Goal: Task Accomplishment & Management: Manage account settings

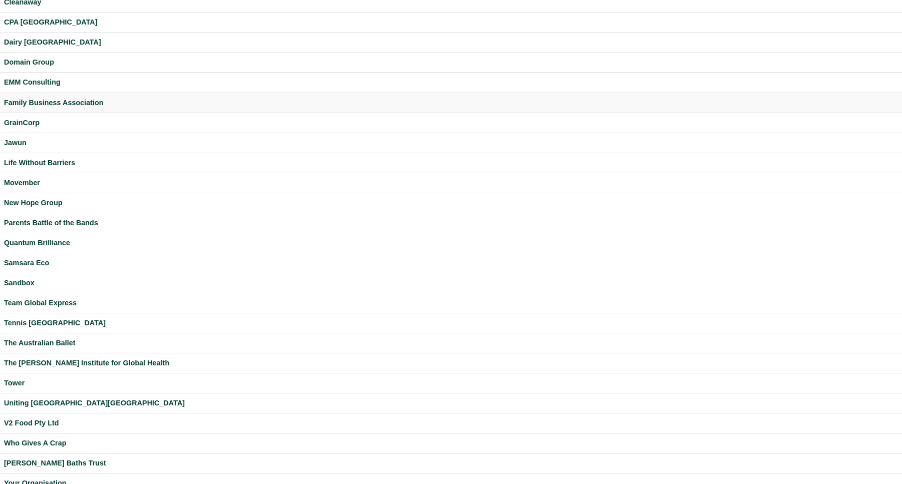
scroll to position [114, 0]
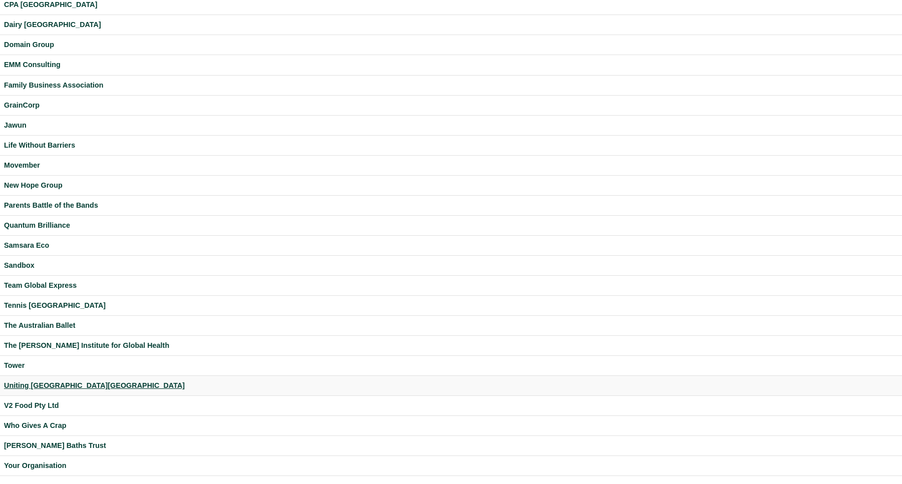
click at [30, 387] on div "Uniting [GEOGRAPHIC_DATA][GEOGRAPHIC_DATA]" at bounding box center [451, 386] width 894 height 12
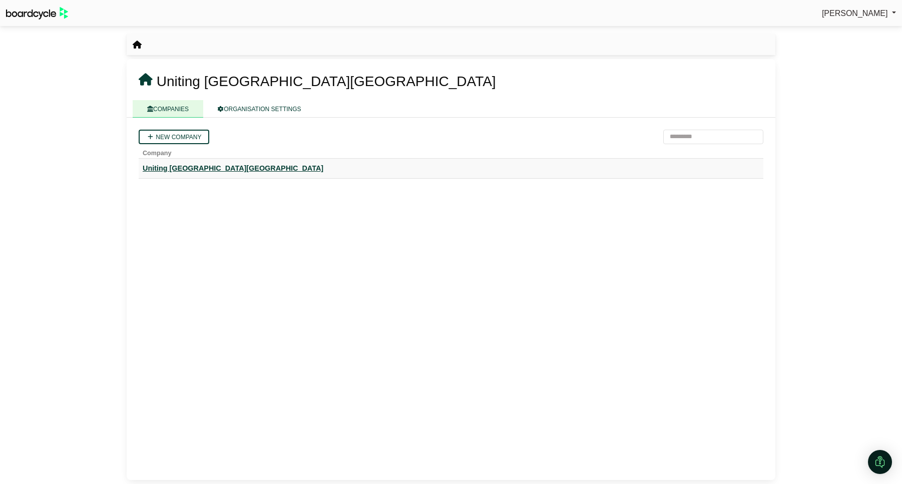
click at [179, 167] on div "Uniting [GEOGRAPHIC_DATA][GEOGRAPHIC_DATA]" at bounding box center [451, 169] width 617 height 12
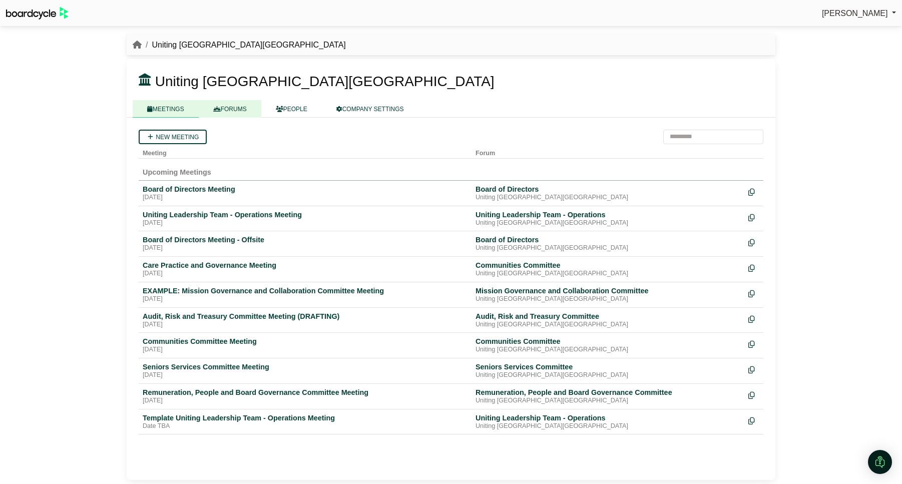
click at [225, 112] on link "FORUMS" at bounding box center [230, 109] width 63 height 18
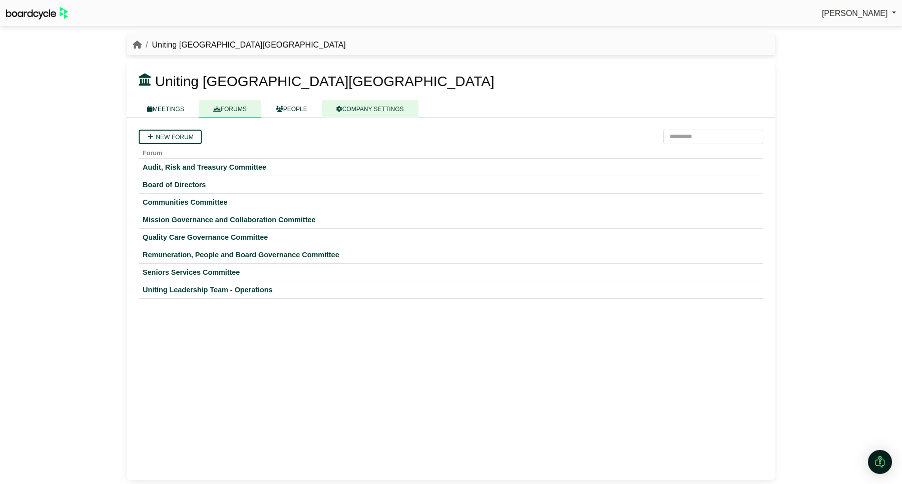
click at [370, 106] on link "COMPANY SETTINGS" at bounding box center [370, 109] width 97 height 18
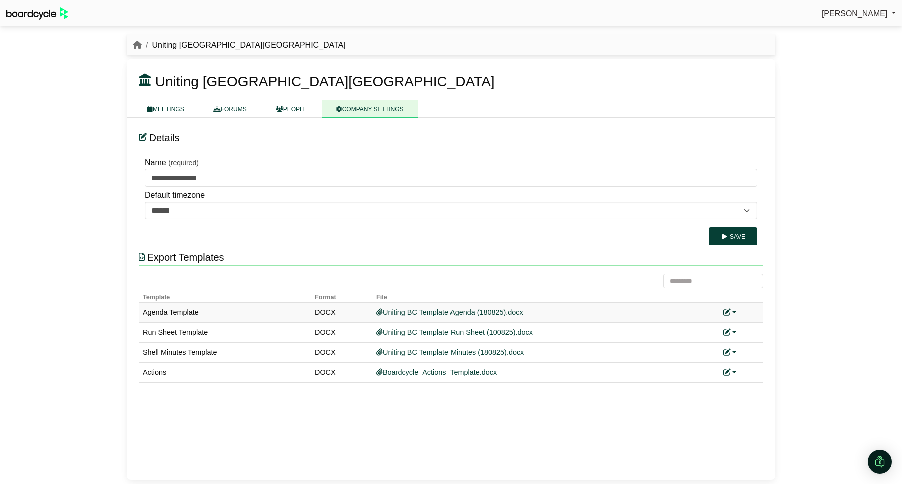
click at [734, 311] on link at bounding box center [730, 312] width 13 height 8
click at [749, 322] on link "Replace custom template" at bounding box center [775, 327] width 102 height 19
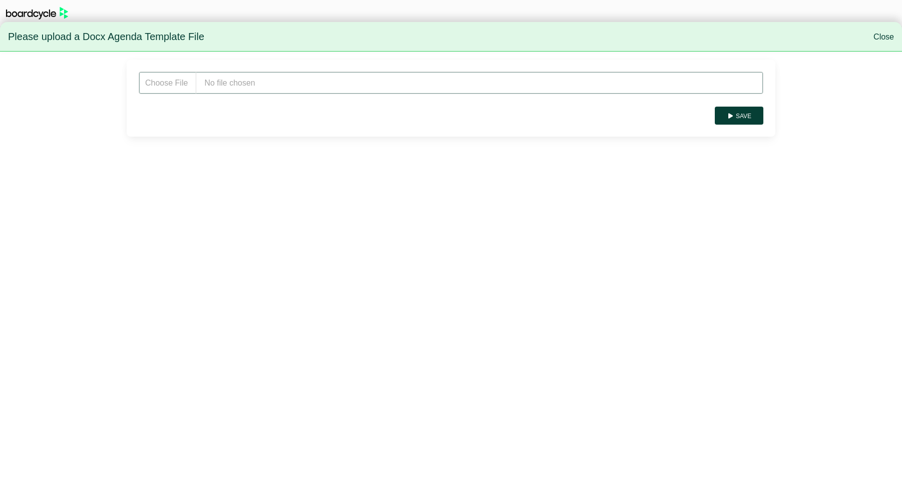
click at [297, 90] on input "file" at bounding box center [451, 83] width 625 height 23
type input "**********"
click at [747, 112] on button "Save" at bounding box center [739, 116] width 49 height 18
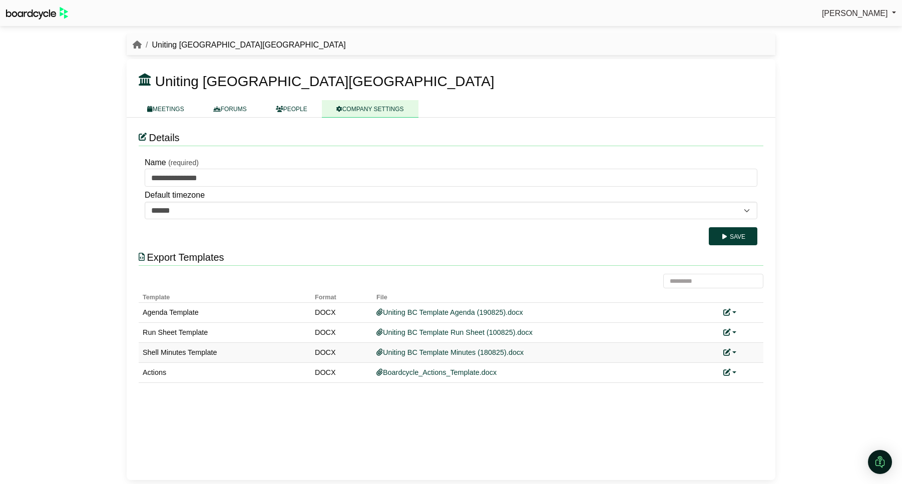
click at [736, 354] on link at bounding box center [730, 353] width 13 height 8
click at [756, 363] on link "Replace custom template" at bounding box center [775, 367] width 102 height 19
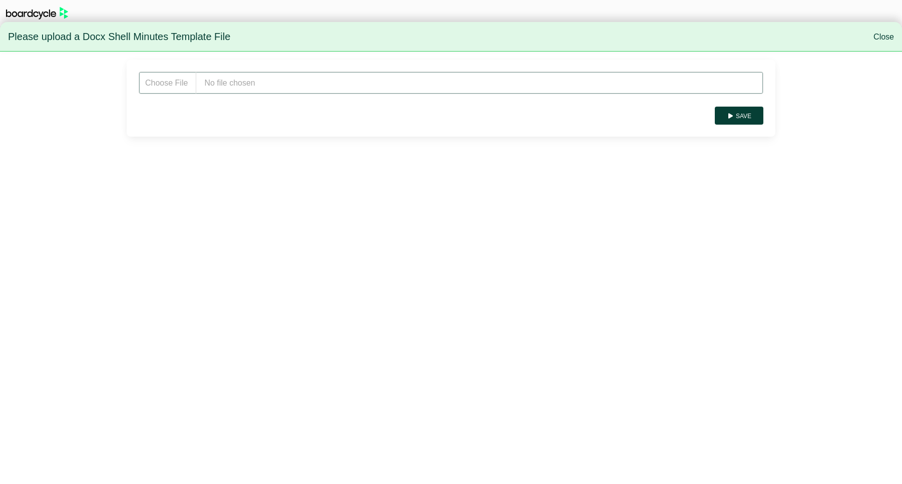
click at [258, 82] on input "file" at bounding box center [451, 83] width 625 height 23
type input "**********"
click at [744, 108] on button "Save" at bounding box center [739, 116] width 49 height 18
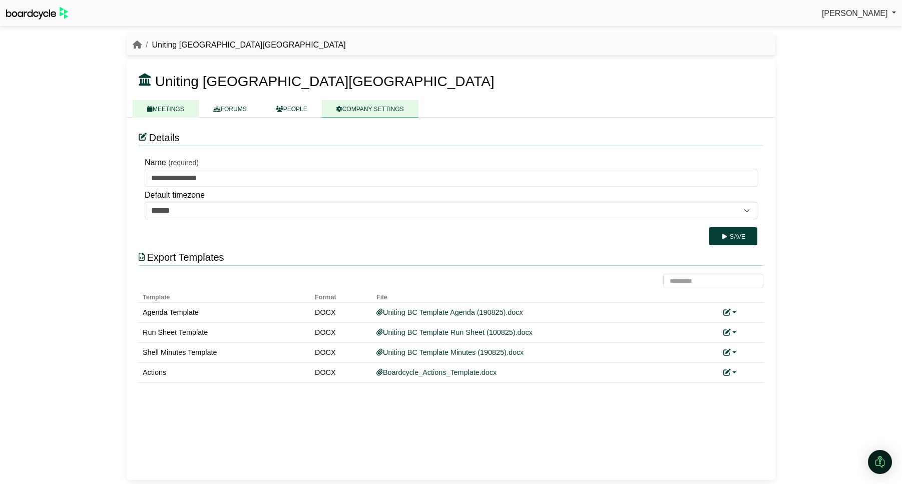
click at [166, 109] on link "MEETINGS" at bounding box center [166, 109] width 66 height 18
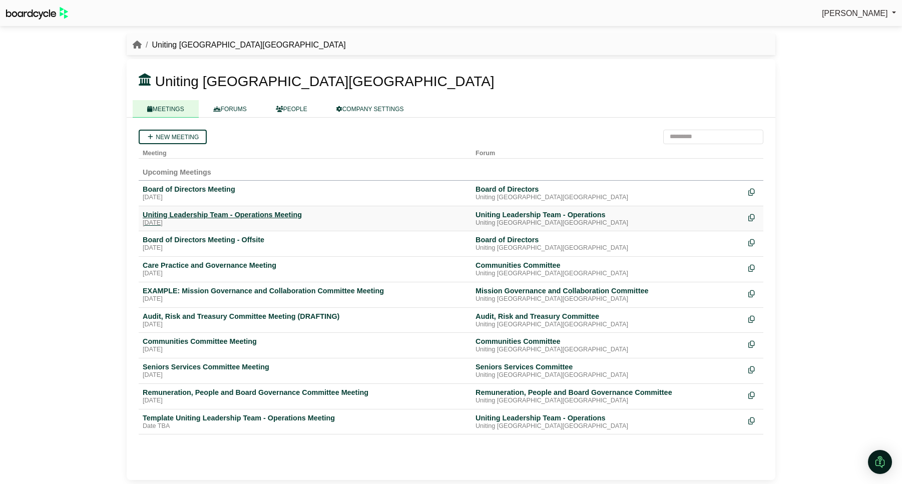
click at [201, 221] on div "[DATE]" at bounding box center [305, 223] width 325 height 8
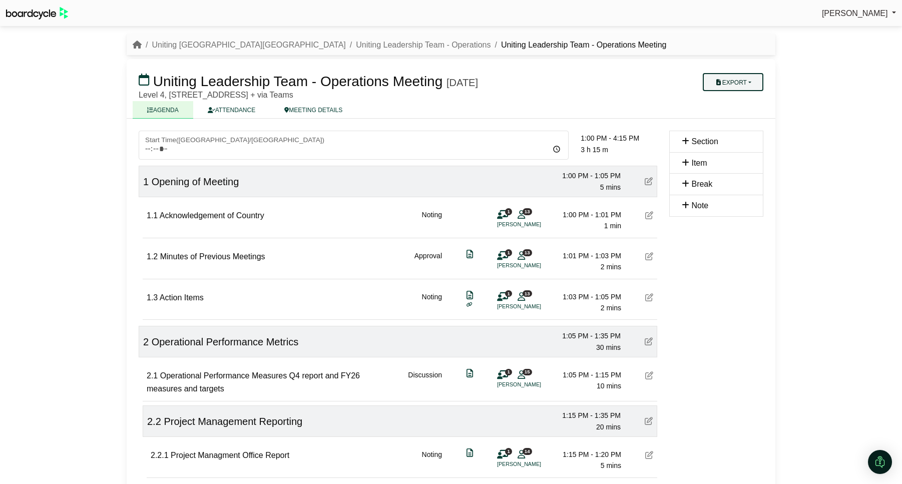
click at [758, 81] on button "Export" at bounding box center [733, 82] width 61 height 18
click at [742, 103] on link "Agenda" at bounding box center [743, 99] width 87 height 15
click at [161, 46] on link "Uniting [GEOGRAPHIC_DATA][GEOGRAPHIC_DATA]" at bounding box center [249, 45] width 194 height 9
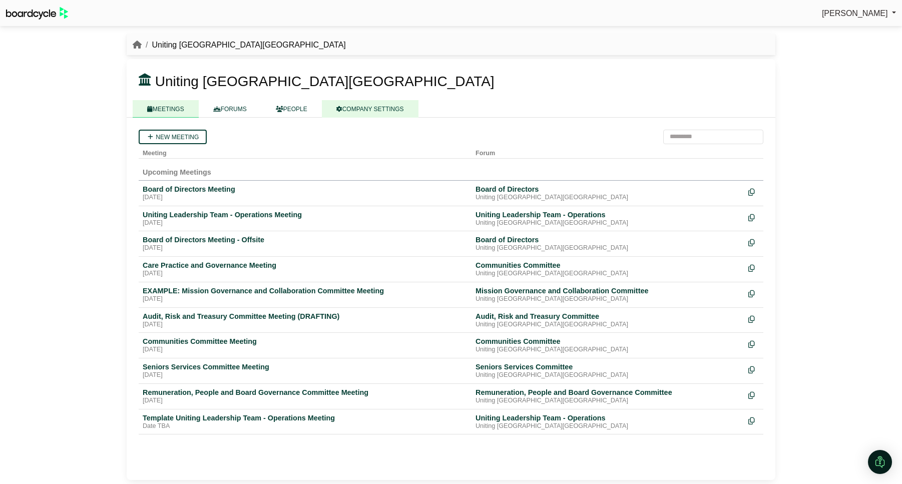
click at [360, 112] on link "COMPANY SETTINGS" at bounding box center [370, 109] width 97 height 18
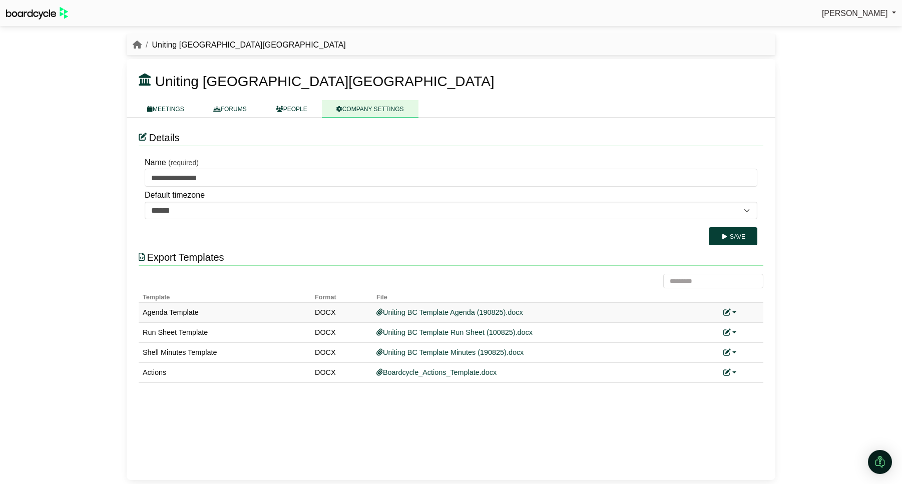
click at [732, 311] on link at bounding box center [730, 312] width 13 height 8
click at [740, 323] on link "Replace custom template" at bounding box center [775, 327] width 102 height 19
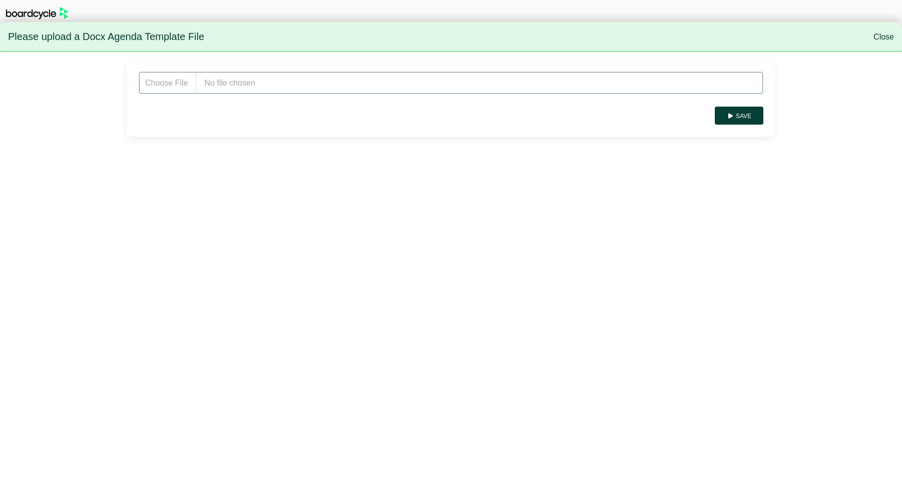
click at [340, 84] on input "file" at bounding box center [451, 83] width 625 height 23
click at [296, 81] on input "file" at bounding box center [451, 83] width 625 height 23
type input "**********"
click at [742, 109] on button "Save" at bounding box center [739, 116] width 49 height 18
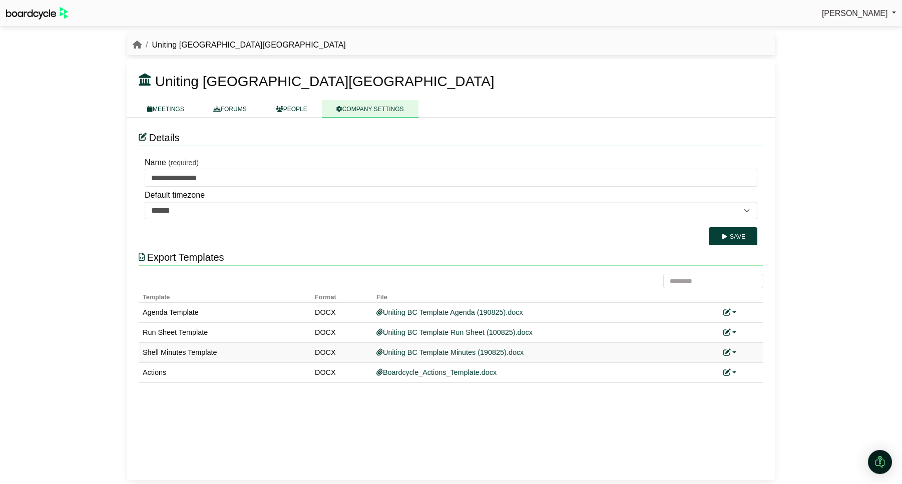
click at [736, 355] on link at bounding box center [730, 353] width 13 height 8
click at [756, 362] on link "Replace custom template" at bounding box center [775, 367] width 102 height 19
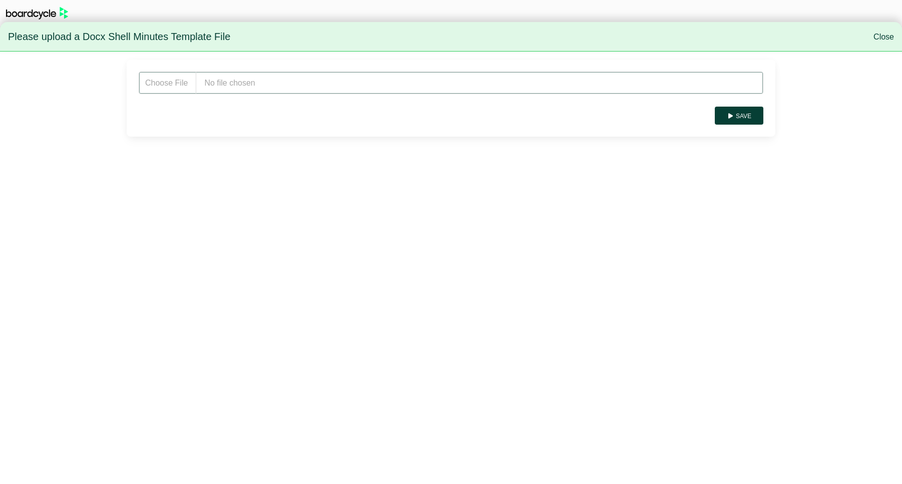
click at [282, 75] on input "file" at bounding box center [451, 83] width 625 height 23
type input "**********"
click at [748, 116] on button "Save" at bounding box center [739, 116] width 49 height 18
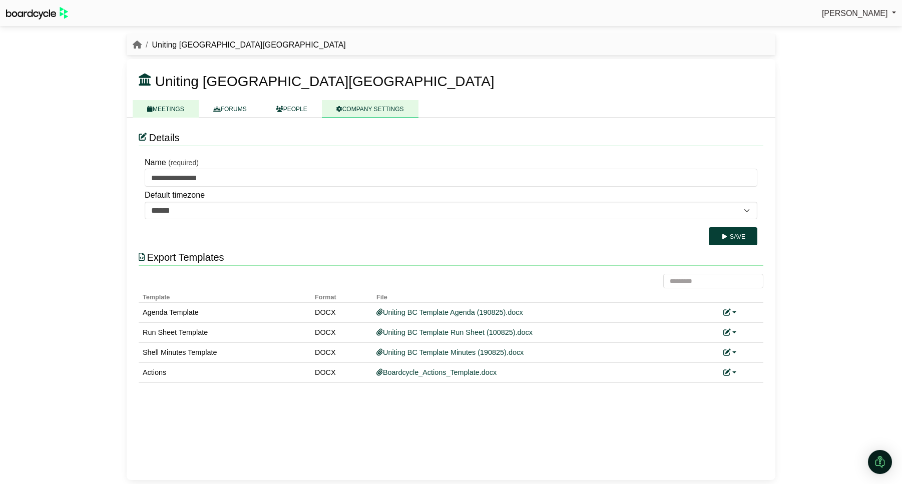
click at [171, 110] on link "MEETINGS" at bounding box center [166, 109] width 66 height 18
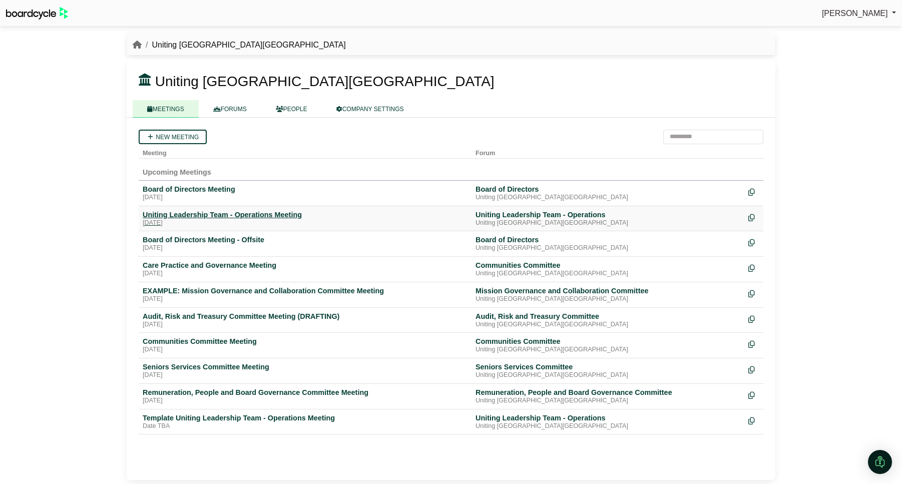
click at [213, 214] on div "Uniting Leadership Team - Operations Meeting" at bounding box center [305, 214] width 325 height 9
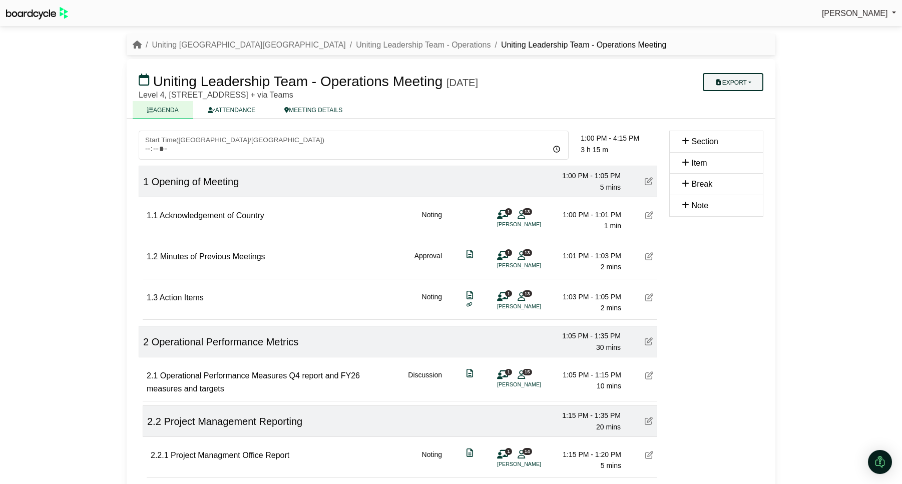
click at [754, 76] on button "Export" at bounding box center [733, 82] width 61 height 18
click at [742, 98] on link "Agenda" at bounding box center [743, 99] width 87 height 15
click at [182, 44] on link "Uniting NSW.ACT" at bounding box center [249, 45] width 194 height 9
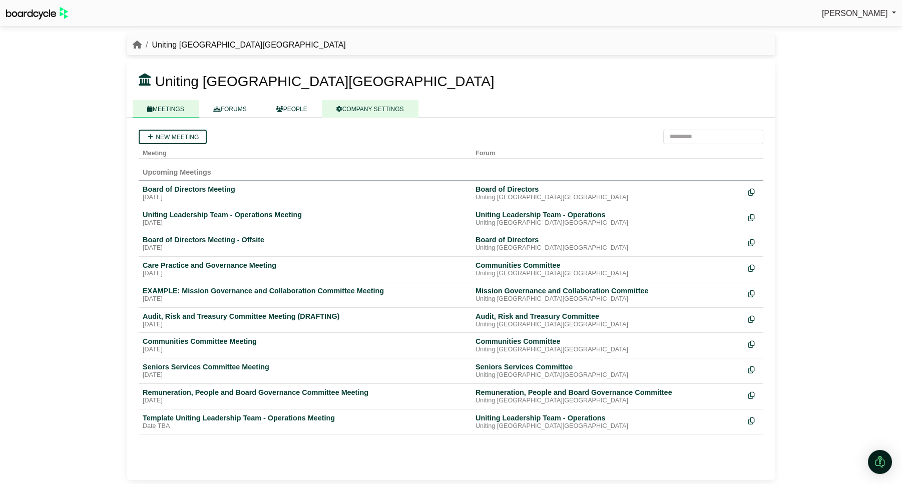
click at [382, 105] on link "COMPANY SETTINGS" at bounding box center [370, 109] width 97 height 18
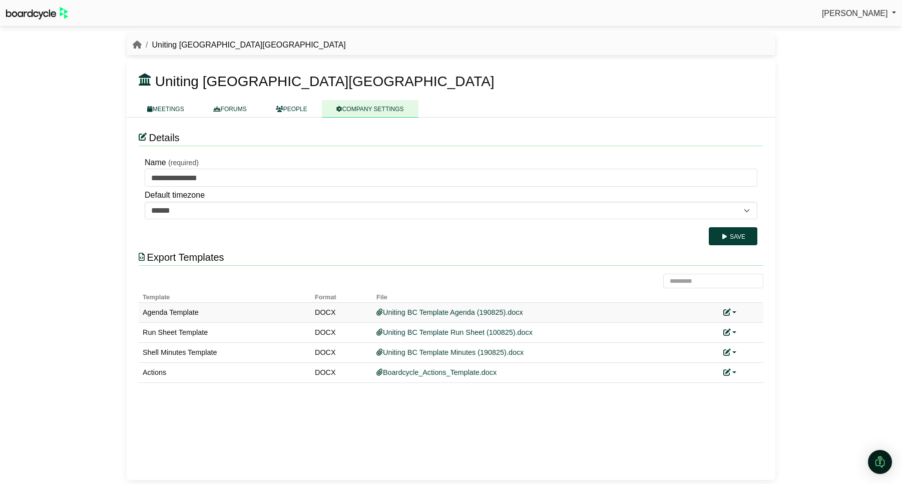
click at [734, 310] on link at bounding box center [730, 312] width 13 height 8
click at [739, 327] on link "Replace custom template" at bounding box center [775, 327] width 102 height 19
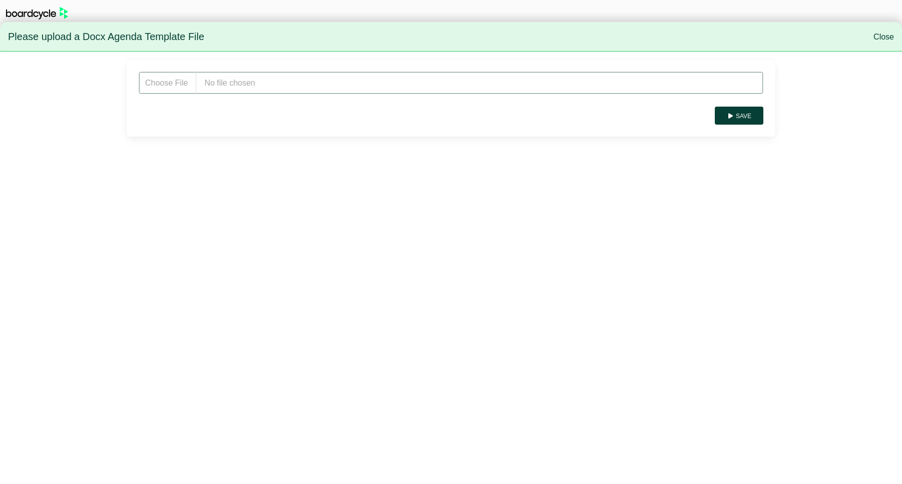
click at [266, 87] on input "file" at bounding box center [451, 83] width 625 height 23
click at [245, 81] on input "file" at bounding box center [451, 83] width 625 height 23
type input "**********"
click at [746, 112] on button "Save" at bounding box center [739, 116] width 49 height 18
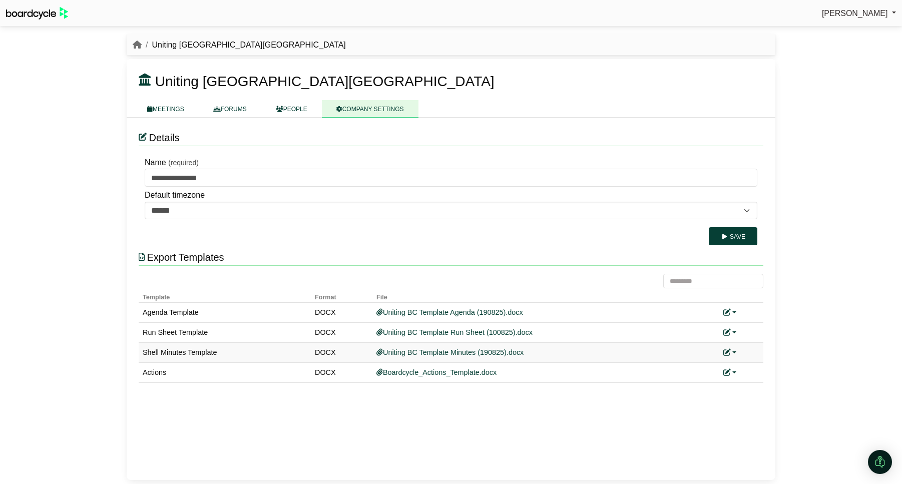
click at [736, 352] on link at bounding box center [730, 353] width 13 height 8
click at [748, 367] on link "Replace custom template" at bounding box center [775, 367] width 102 height 19
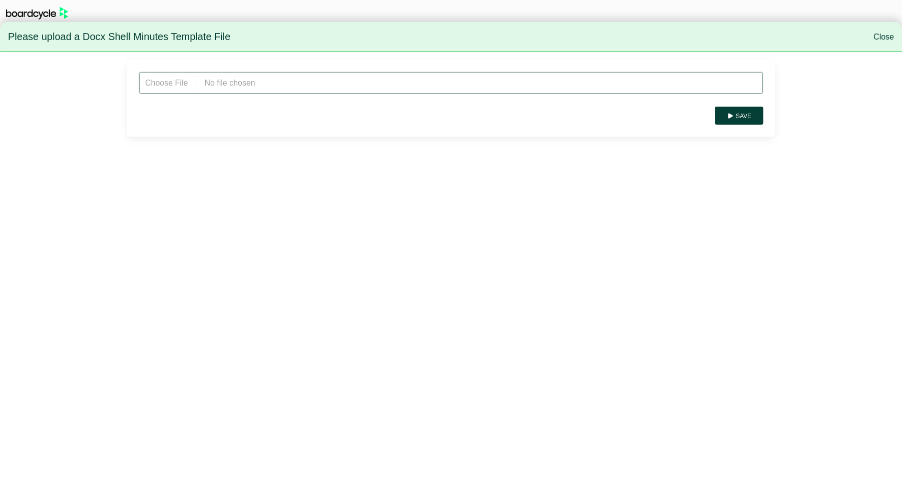
click at [257, 86] on input "file" at bounding box center [451, 83] width 625 height 23
type input "**********"
click at [746, 120] on button "Save" at bounding box center [739, 116] width 49 height 18
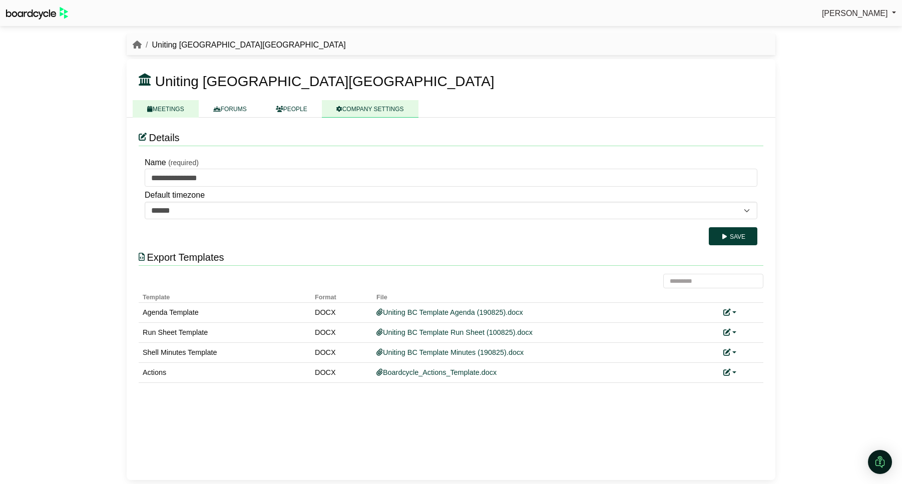
click at [159, 109] on link "MEETINGS" at bounding box center [166, 109] width 66 height 18
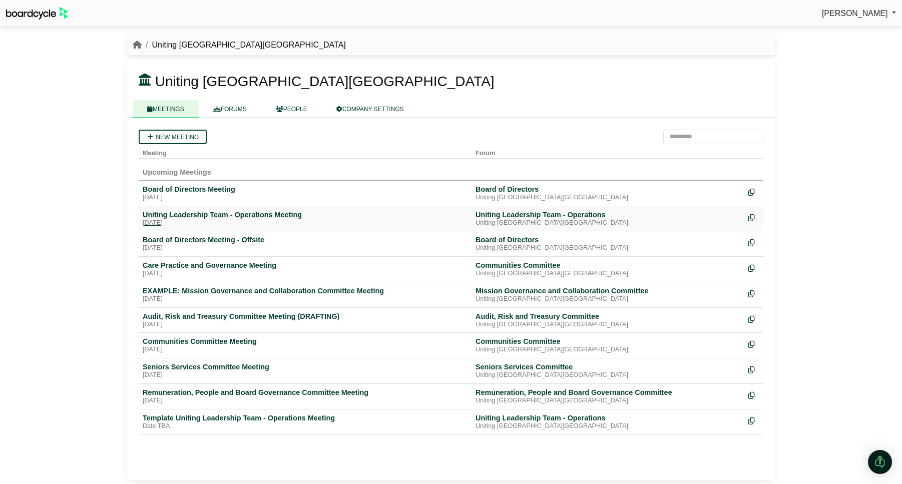
click at [180, 216] on div "Uniting Leadership Team - Operations Meeting" at bounding box center [305, 214] width 325 height 9
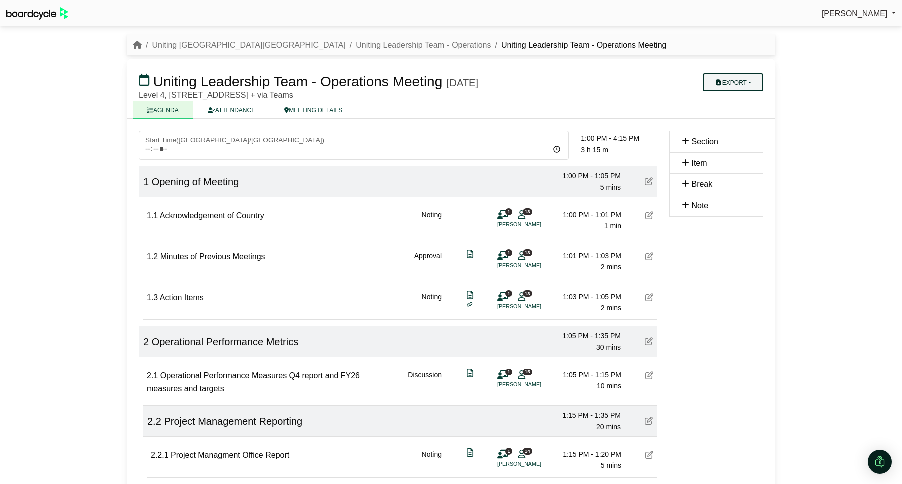
click at [743, 84] on button "Export" at bounding box center [733, 82] width 61 height 18
click at [738, 100] on link "Agenda" at bounding box center [743, 99] width 87 height 15
click at [356, 43] on link "Uniting Leadership Team - Operations" at bounding box center [423, 45] width 135 height 9
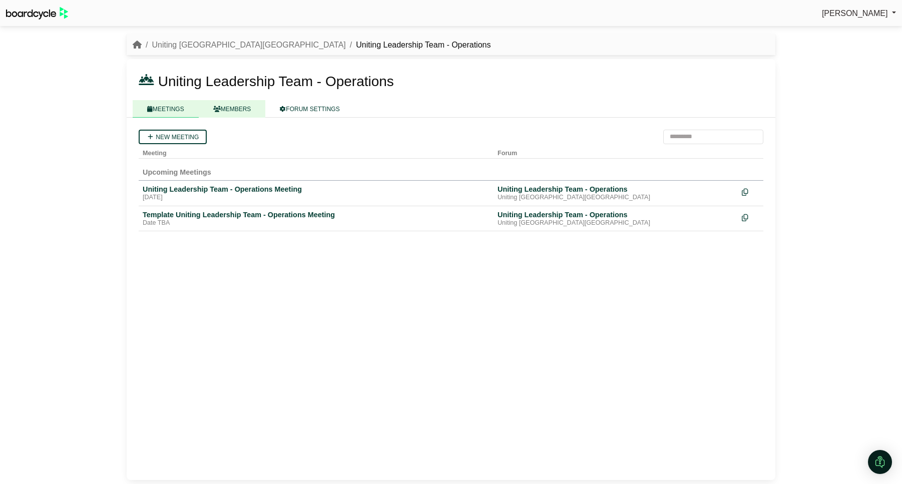
click at [245, 111] on link "MEMBERS" at bounding box center [232, 109] width 67 height 18
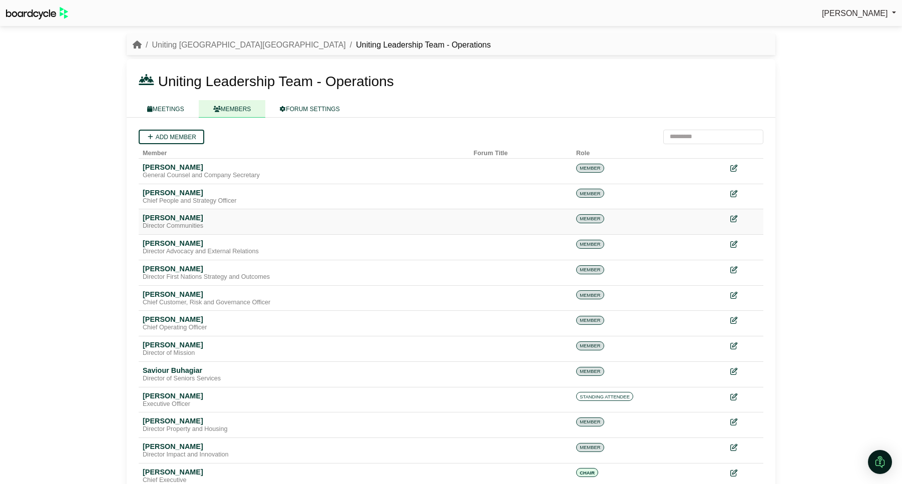
scroll to position [29, 0]
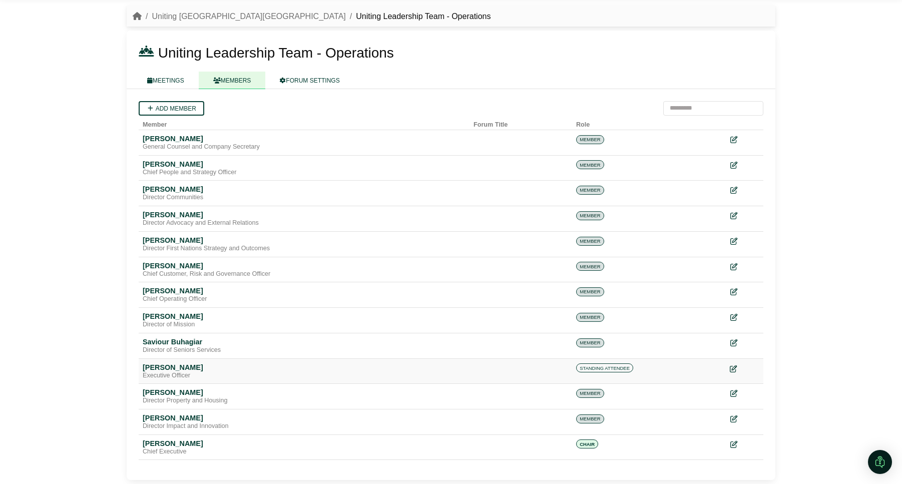
click at [731, 369] on icon at bounding box center [733, 368] width 7 height 7
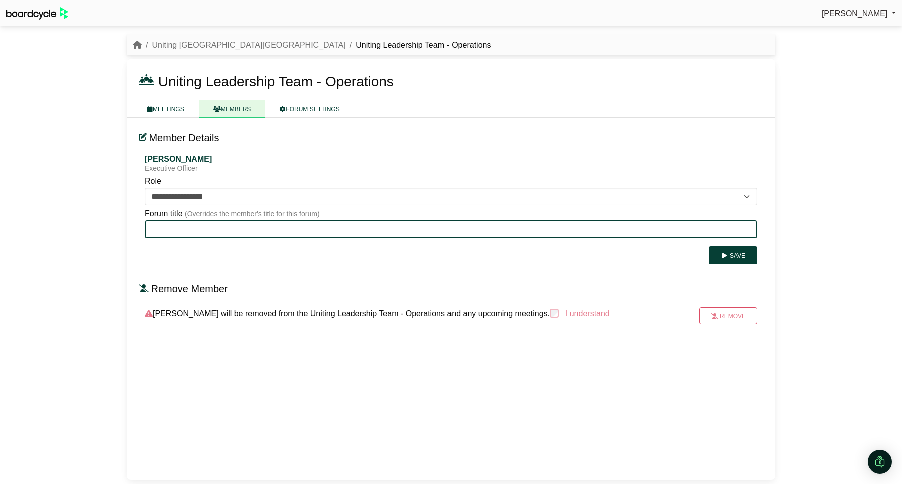
click at [283, 233] on input "Forum title" at bounding box center [451, 229] width 613 height 18
type input "**********"
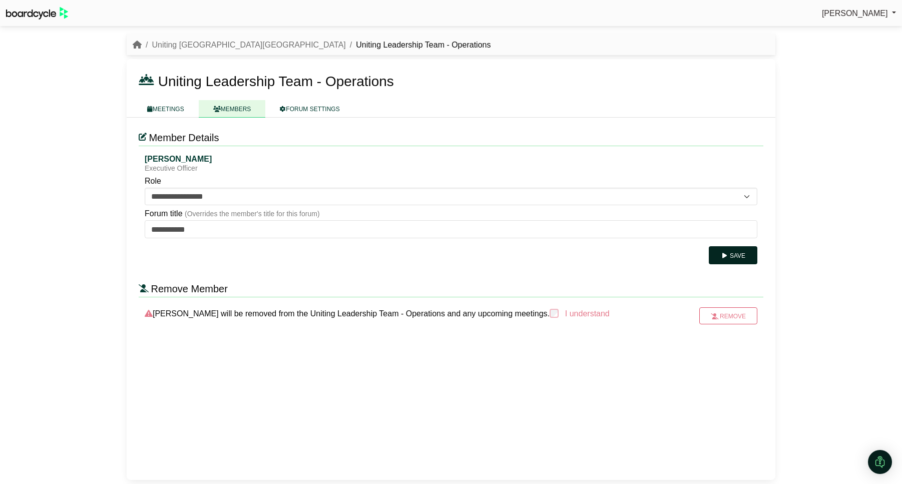
click at [754, 256] on button "Save" at bounding box center [733, 255] width 49 height 18
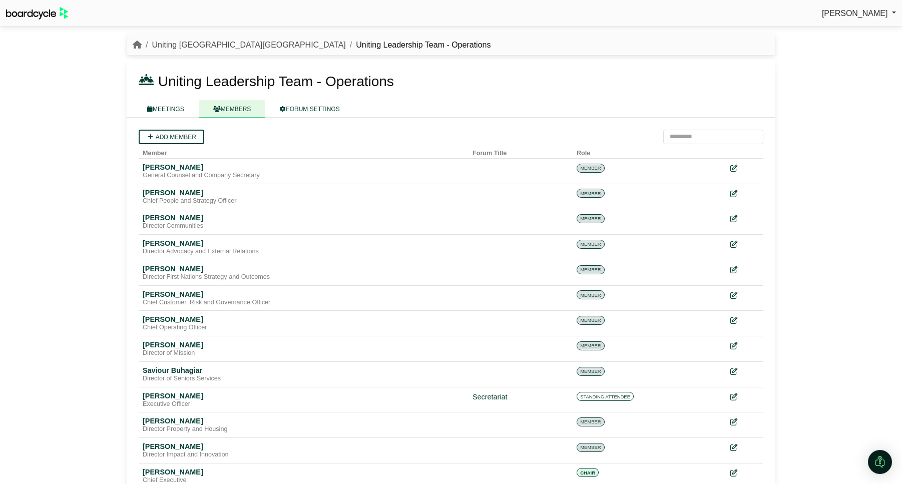
click at [180, 46] on link "Uniting [GEOGRAPHIC_DATA][GEOGRAPHIC_DATA]" at bounding box center [249, 45] width 194 height 9
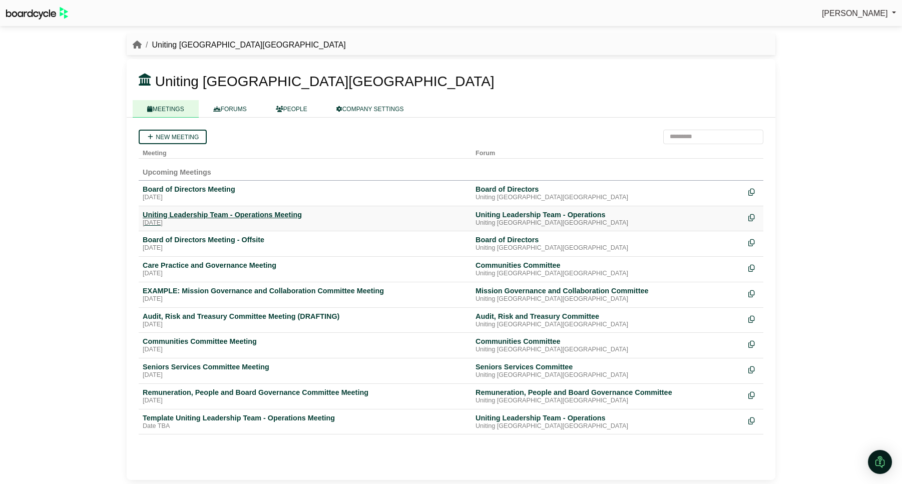
click at [199, 220] on div "[DATE]" at bounding box center [305, 223] width 325 height 8
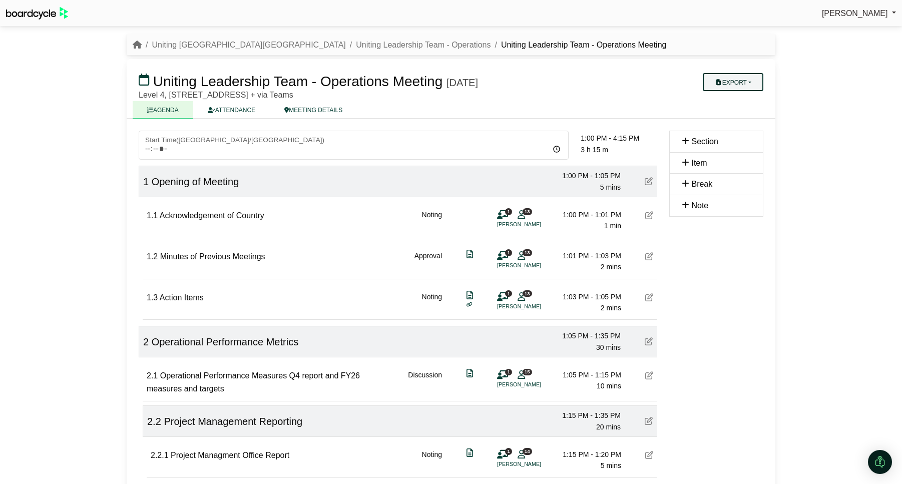
click at [742, 83] on button "Export" at bounding box center [733, 82] width 61 height 18
click at [737, 100] on link "Agenda" at bounding box center [743, 99] width 87 height 15
click at [752, 80] on button "Export" at bounding box center [733, 82] width 61 height 18
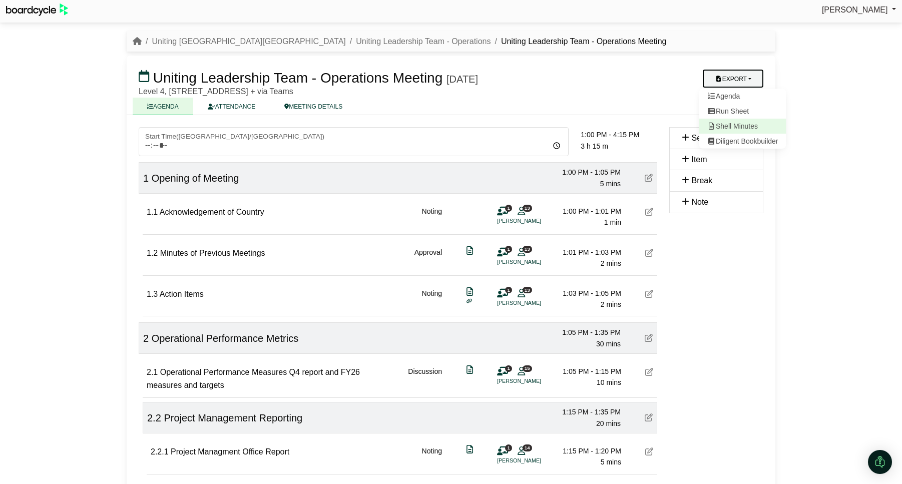
click at [743, 130] on link "Shell Minutes" at bounding box center [743, 126] width 87 height 15
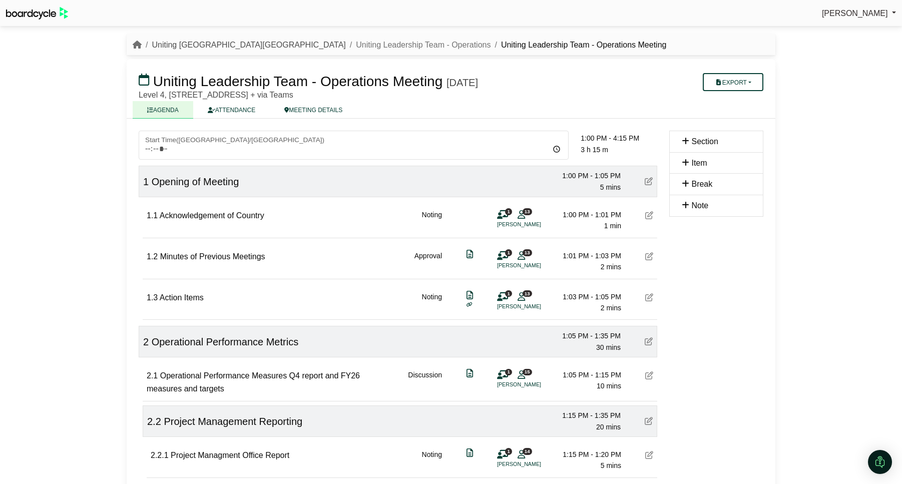
click at [195, 43] on link "Uniting NSW.ACT" at bounding box center [249, 45] width 194 height 9
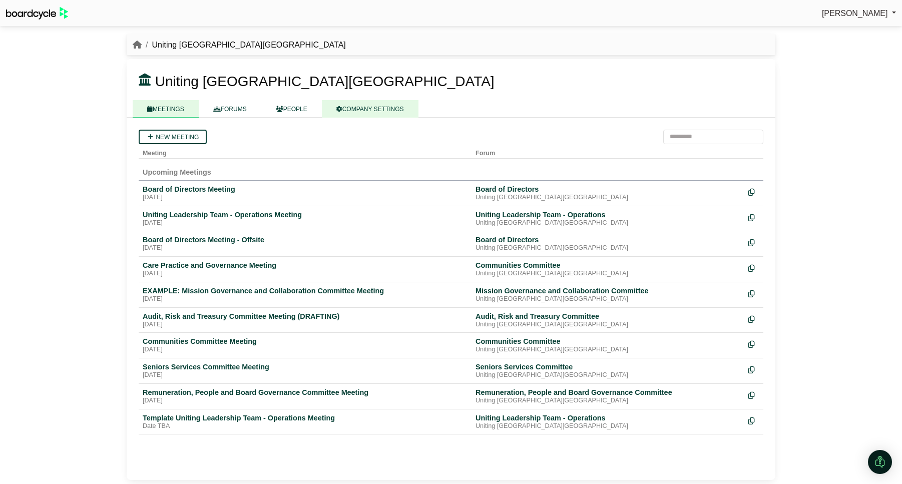
click at [377, 112] on link "COMPANY SETTINGS" at bounding box center [370, 109] width 97 height 18
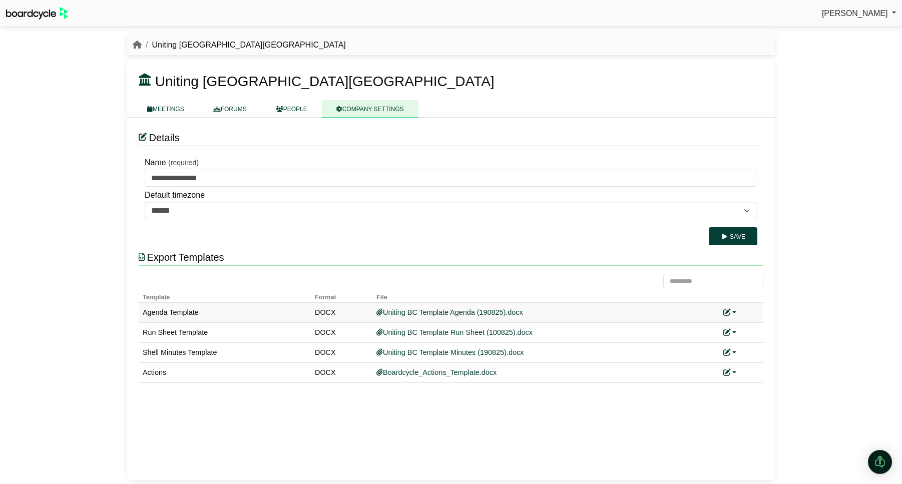
click at [735, 312] on link at bounding box center [730, 312] width 13 height 8
click at [745, 326] on link "Replace custom template" at bounding box center [775, 327] width 102 height 19
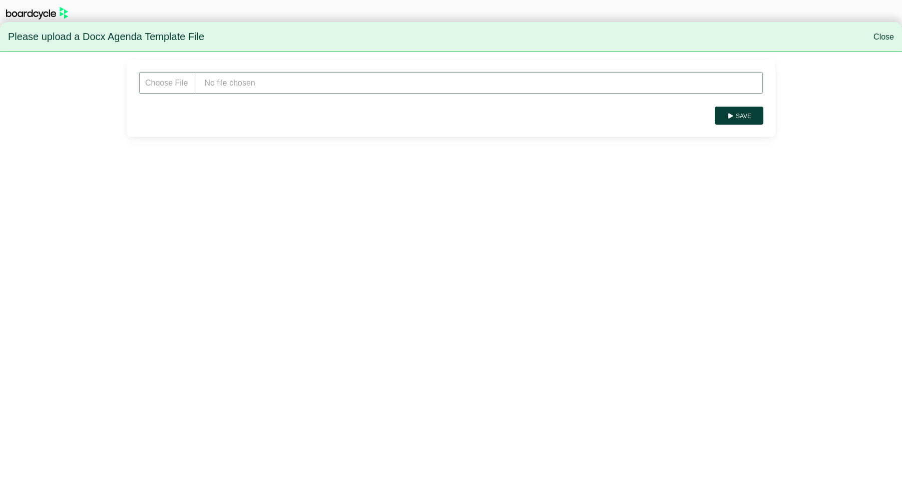
click at [353, 85] on input "file" at bounding box center [451, 83] width 625 height 23
click at [280, 77] on input "file" at bounding box center [451, 83] width 625 height 23
type input "**********"
click at [744, 114] on button "Save" at bounding box center [739, 116] width 49 height 18
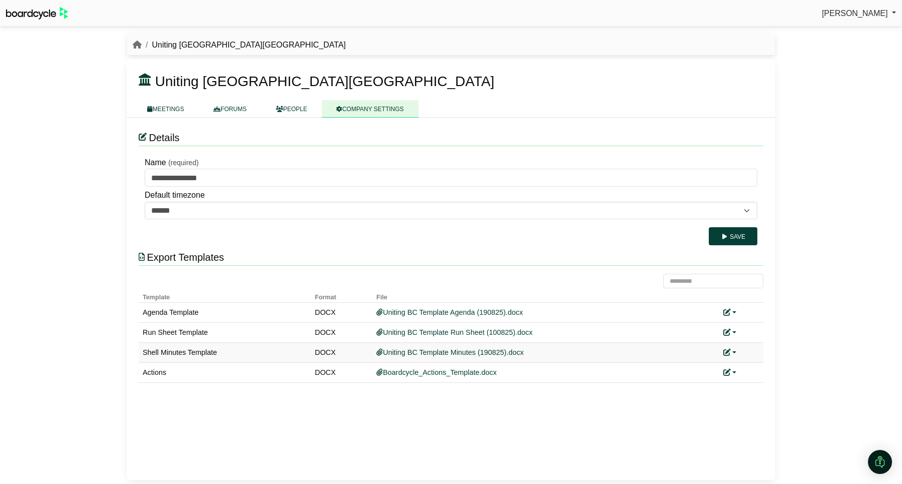
click at [732, 352] on link at bounding box center [730, 353] width 13 height 8
click at [754, 366] on link "Replace custom template" at bounding box center [775, 367] width 102 height 19
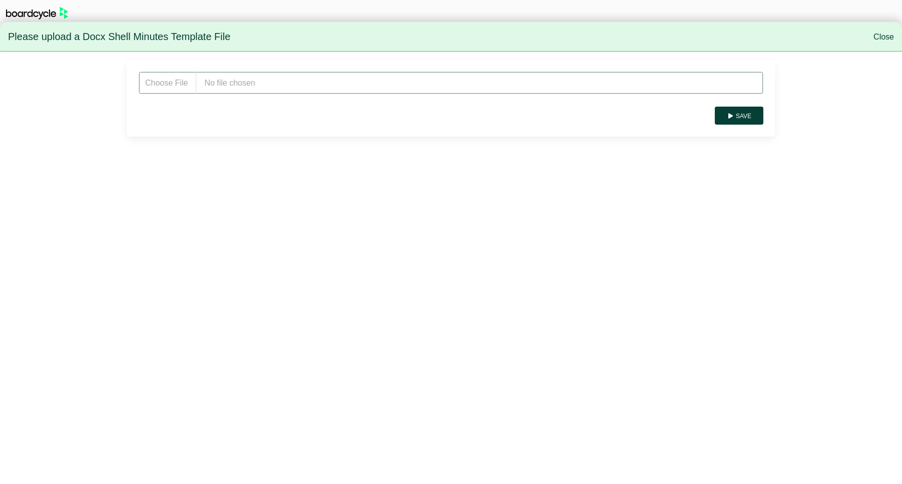
click at [244, 74] on input "file" at bounding box center [451, 83] width 625 height 23
type input "**********"
click at [743, 110] on button "Save" at bounding box center [739, 116] width 49 height 18
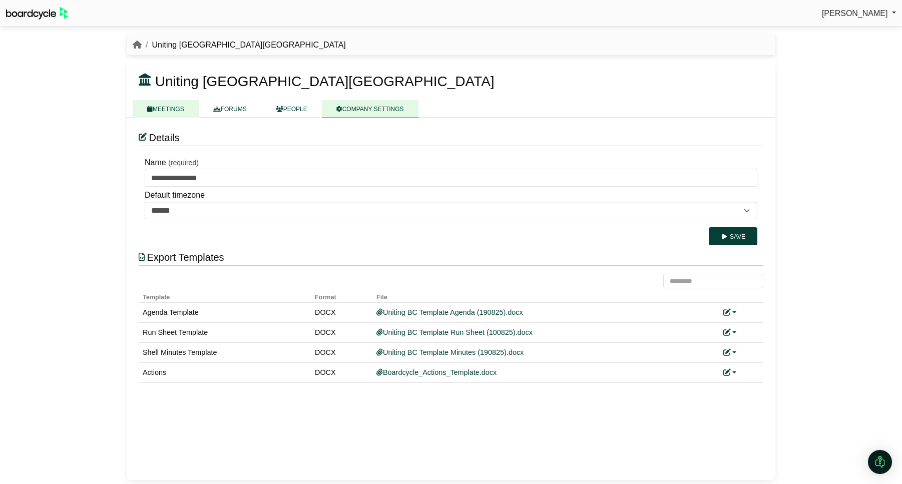
click at [175, 112] on link "MEETINGS" at bounding box center [166, 109] width 66 height 18
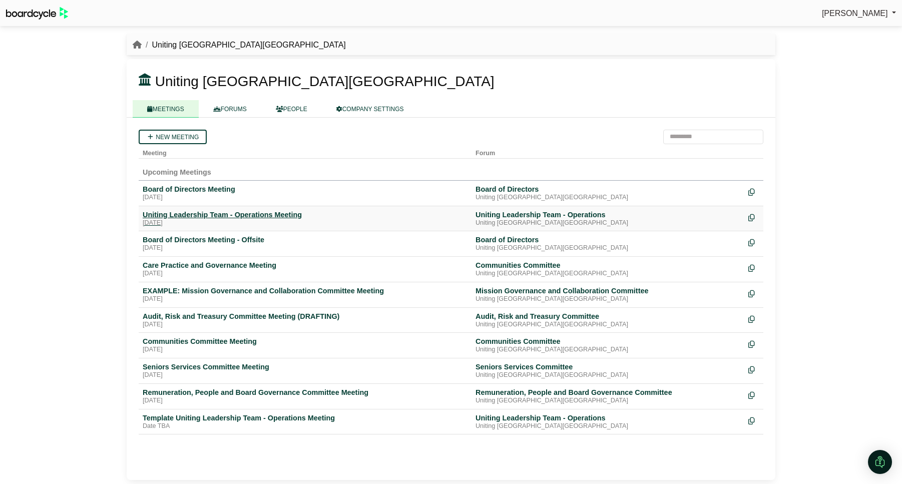
click at [220, 216] on div "Uniting Leadership Team - Operations Meeting" at bounding box center [305, 214] width 325 height 9
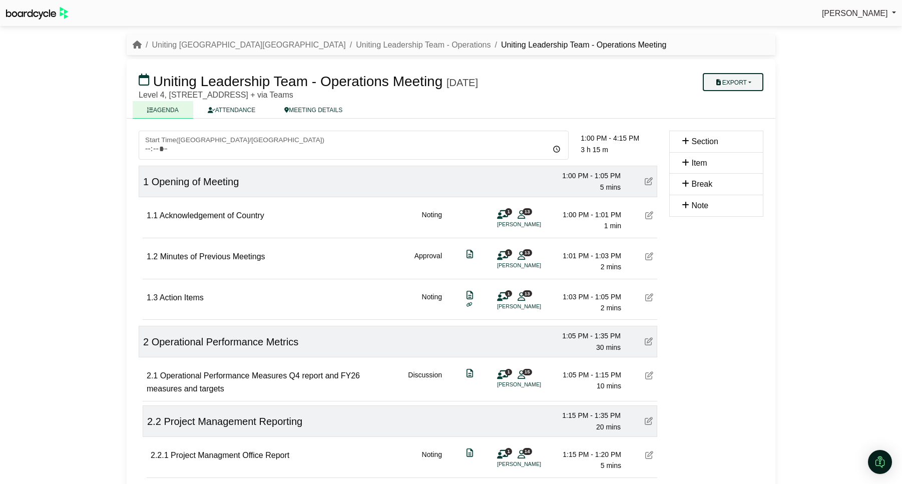
click at [738, 86] on button "Export" at bounding box center [733, 82] width 61 height 18
click at [738, 101] on link "Agenda" at bounding box center [743, 99] width 87 height 15
